Goal: Task Accomplishment & Management: Manage account settings

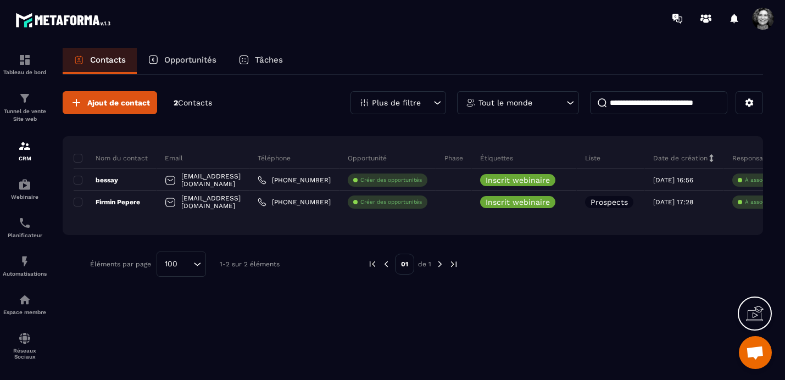
scroll to position [13928, 0]
click at [26, 258] on img at bounding box center [24, 261] width 13 height 13
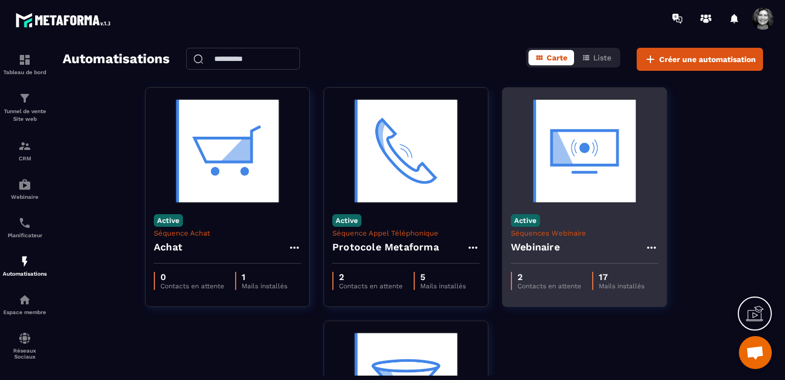
click at [589, 198] on img at bounding box center [584, 151] width 147 height 110
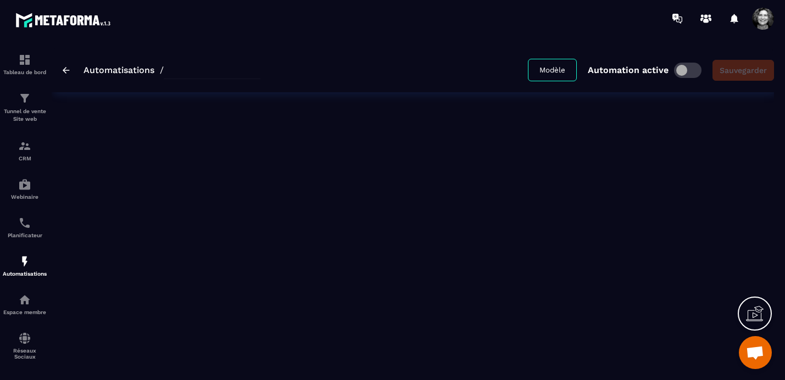
type input "*********"
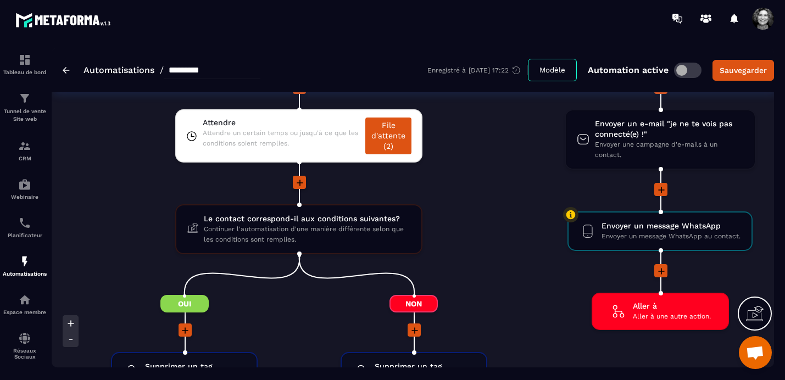
scroll to position [1637, 0]
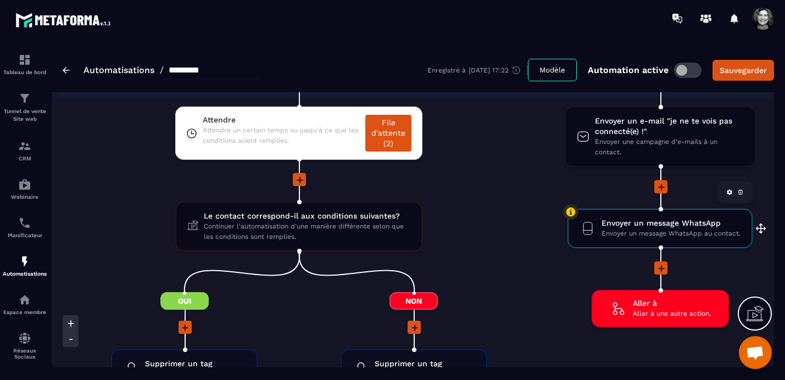
click at [658, 224] on span "Envoyer un message WhatsApp" at bounding box center [671, 223] width 139 height 10
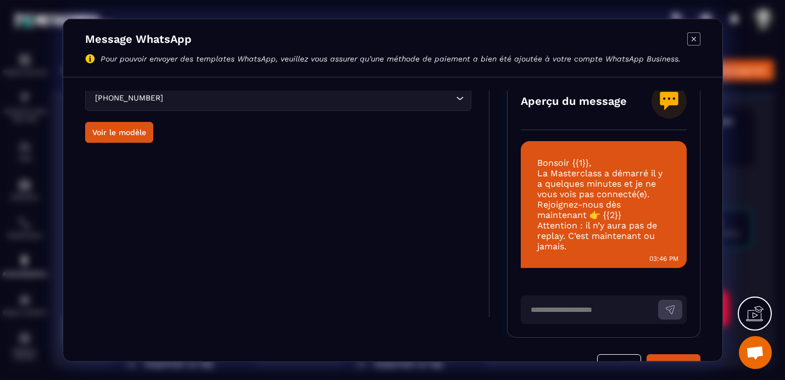
scroll to position [30, 0]
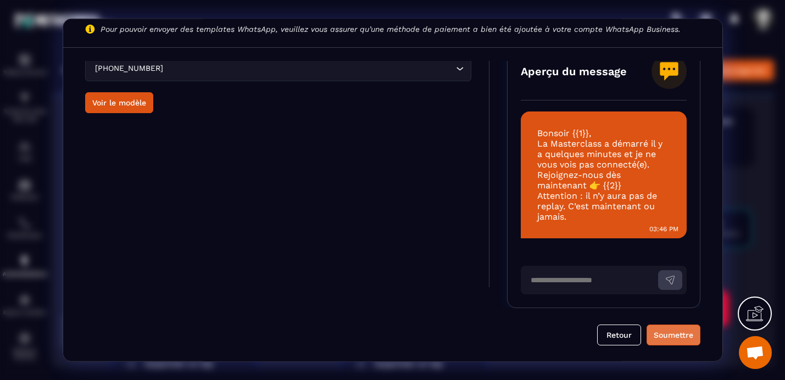
click at [676, 333] on div "Soumettre" at bounding box center [674, 334] width 40 height 11
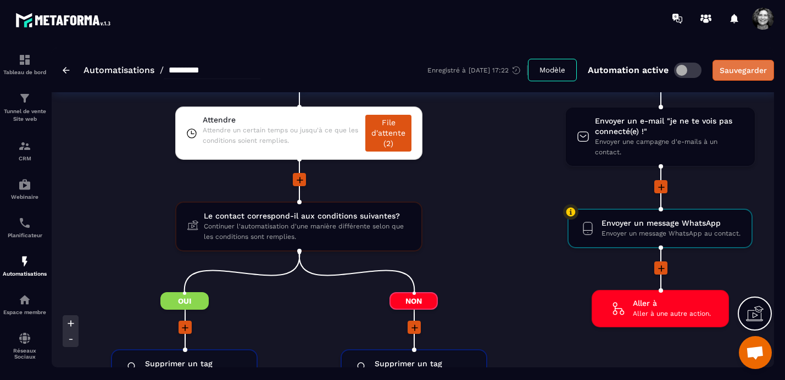
click at [742, 73] on div "Sauvegarder" at bounding box center [743, 70] width 47 height 11
click at [747, 69] on div "Sauvegarder" at bounding box center [743, 70] width 47 height 11
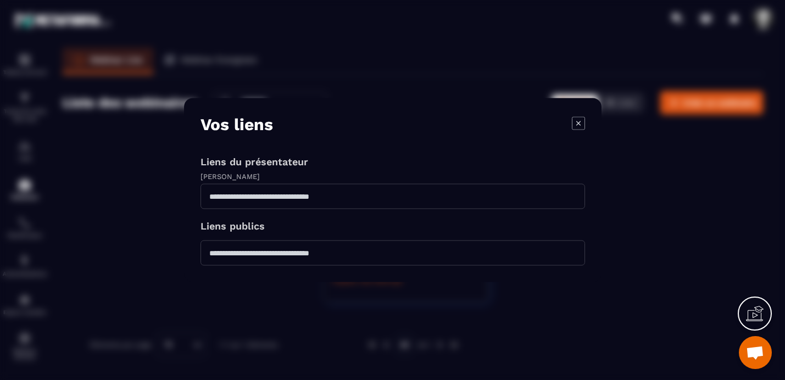
scroll to position [13928, 0]
click at [582, 120] on icon "Modal window" at bounding box center [578, 122] width 13 height 13
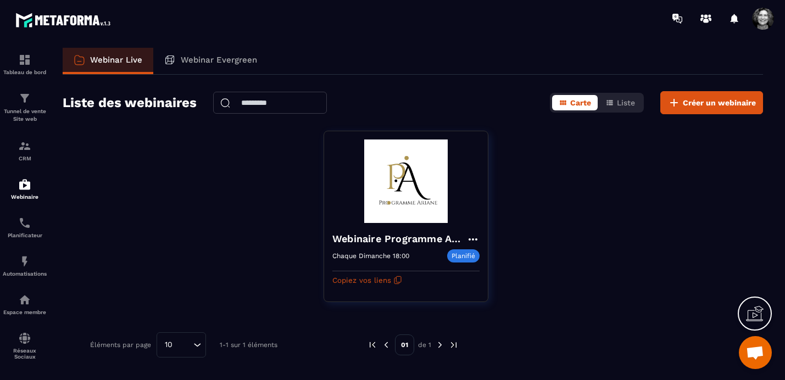
click at [765, 16] on span at bounding box center [763, 19] width 22 height 22
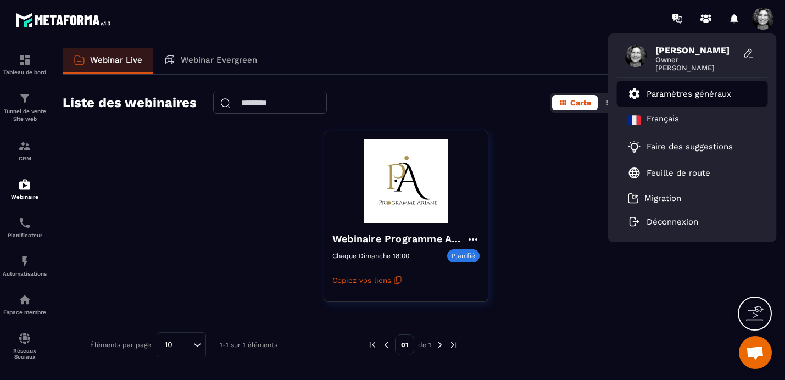
click at [697, 99] on link "Paramètres généraux" at bounding box center [679, 93] width 103 height 13
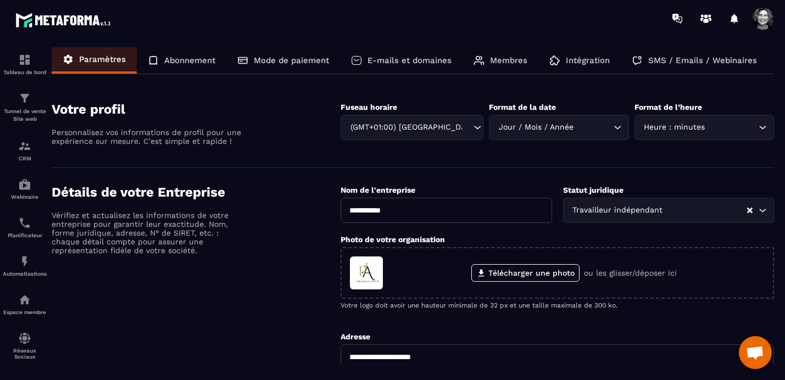
click at [708, 62] on p "SMS / Emails / Webinaires" at bounding box center [702, 60] width 109 height 10
